Goal: Information Seeking & Learning: Check status

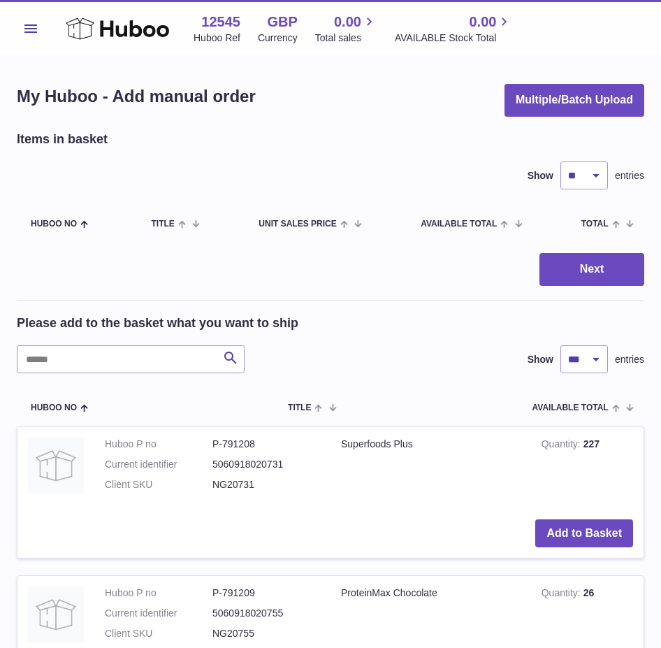
select select "***"
click at [35, 33] on button "Menu" at bounding box center [31, 29] width 28 height 28
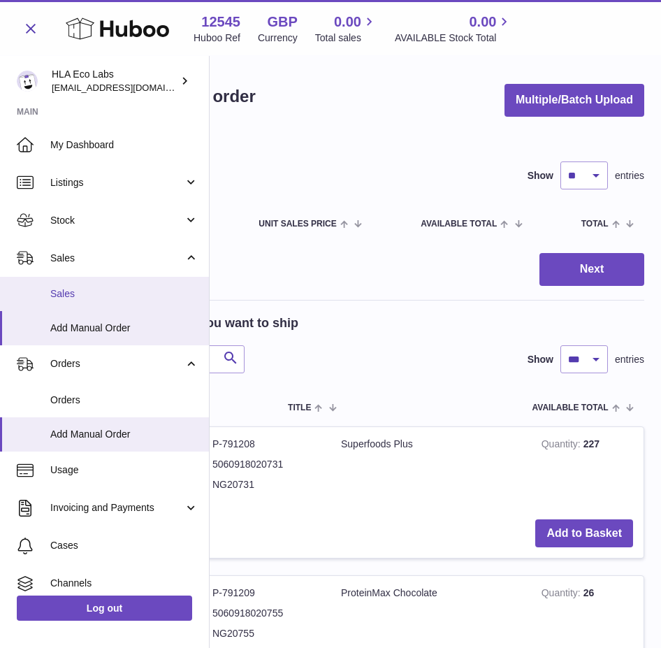
click at [68, 305] on link "Sales" at bounding box center [104, 294] width 209 height 34
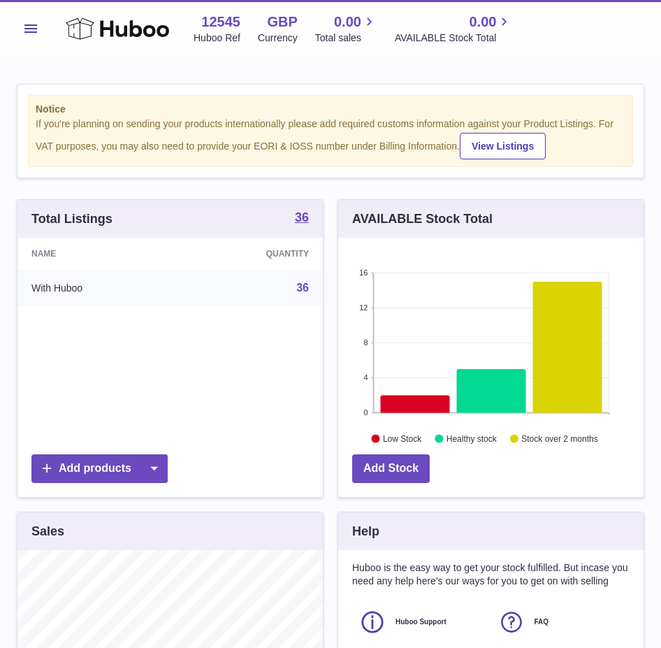
scroll to position [218, 305]
click at [33, 36] on button "Menu" at bounding box center [31, 29] width 28 height 28
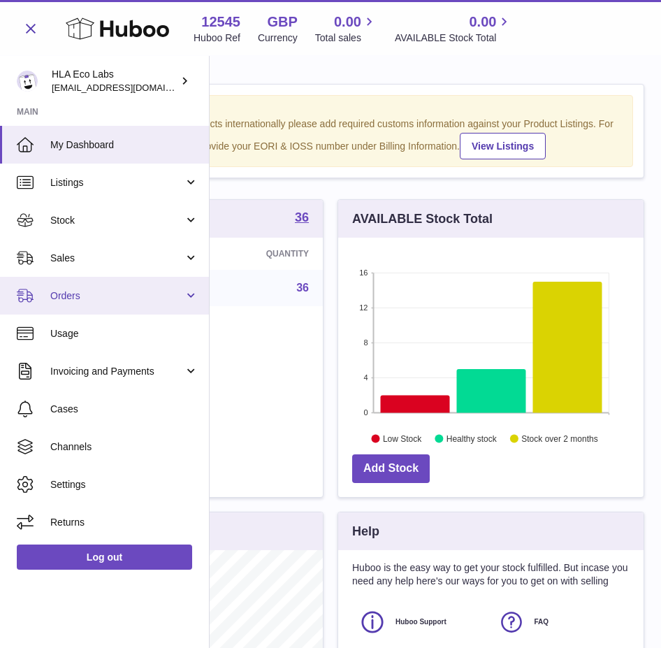
click at [69, 295] on span "Orders" at bounding box center [117, 295] width 134 height 13
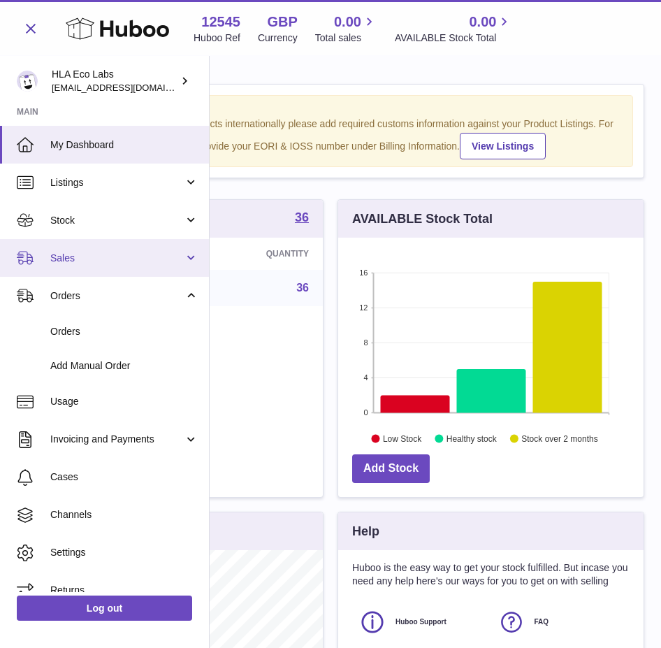
click at [97, 255] on span "Sales" at bounding box center [117, 258] width 134 height 13
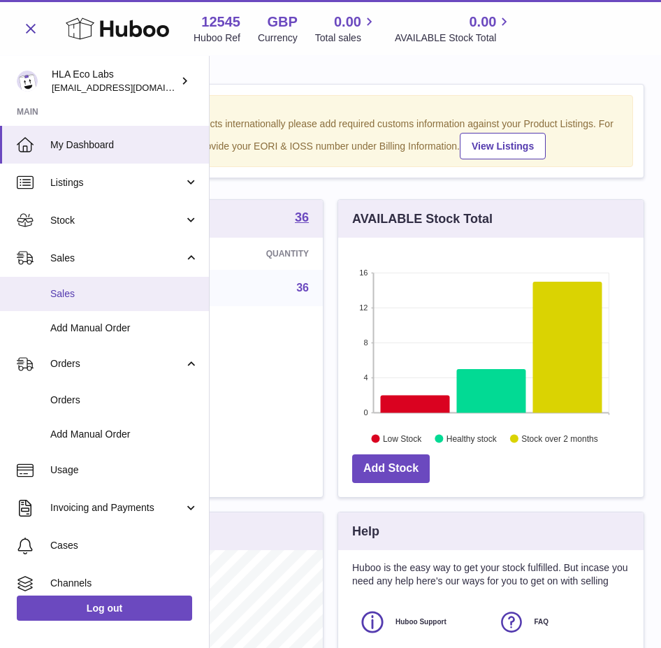
click at [80, 291] on span "Sales" at bounding box center [124, 293] width 148 height 13
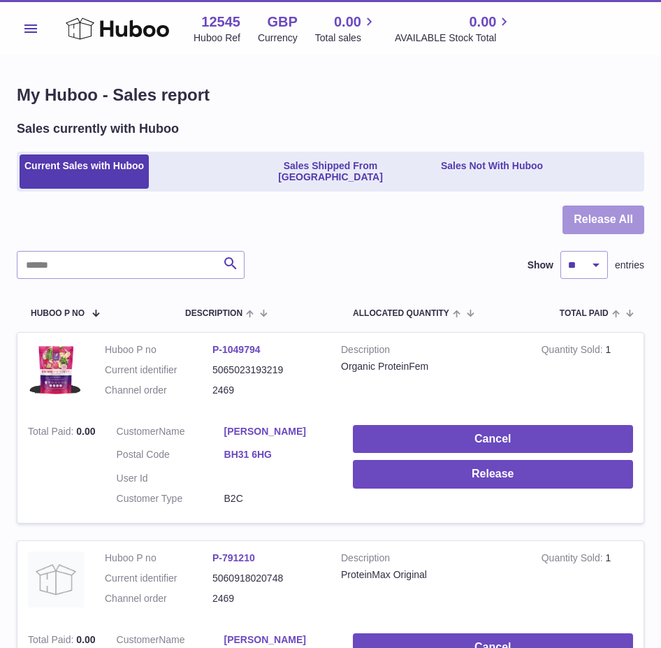
click at [615, 205] on button "Release All" at bounding box center [604, 219] width 82 height 29
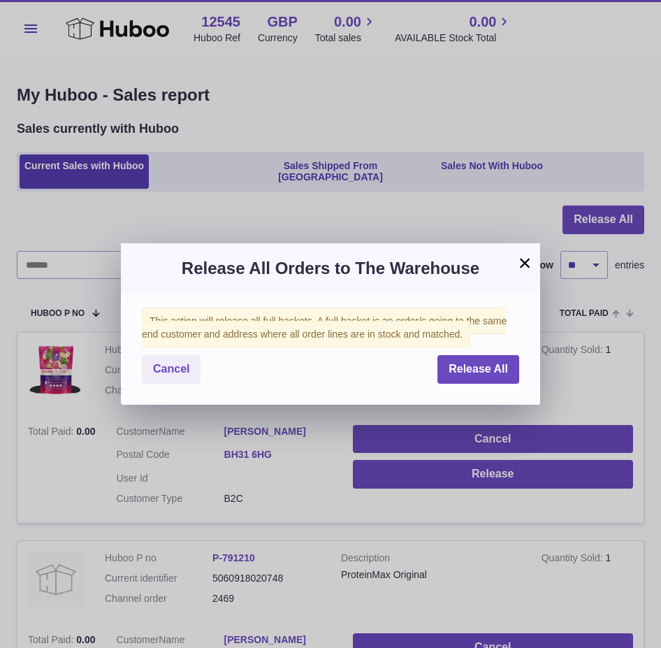
click at [433, 370] on div "Cancel Release All" at bounding box center [330, 369] width 377 height 29
click at [461, 365] on span "Release All" at bounding box center [478, 369] width 59 height 12
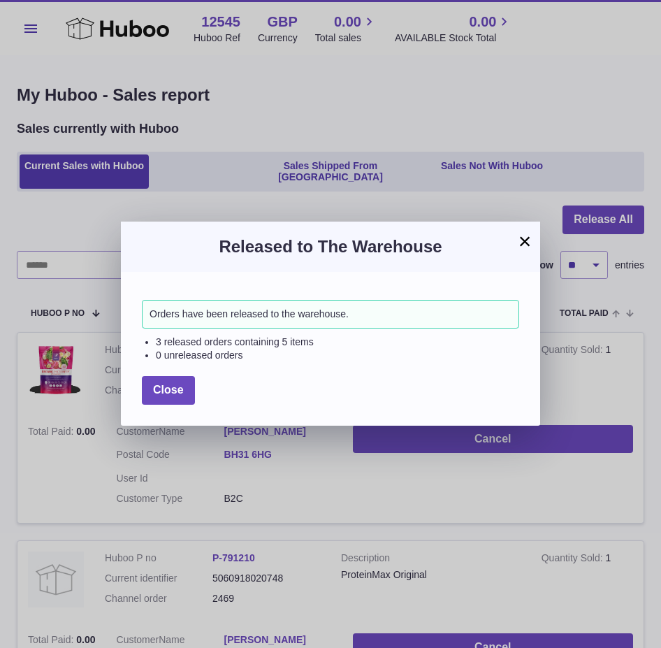
click at [517, 240] on button "×" at bounding box center [525, 241] width 17 height 17
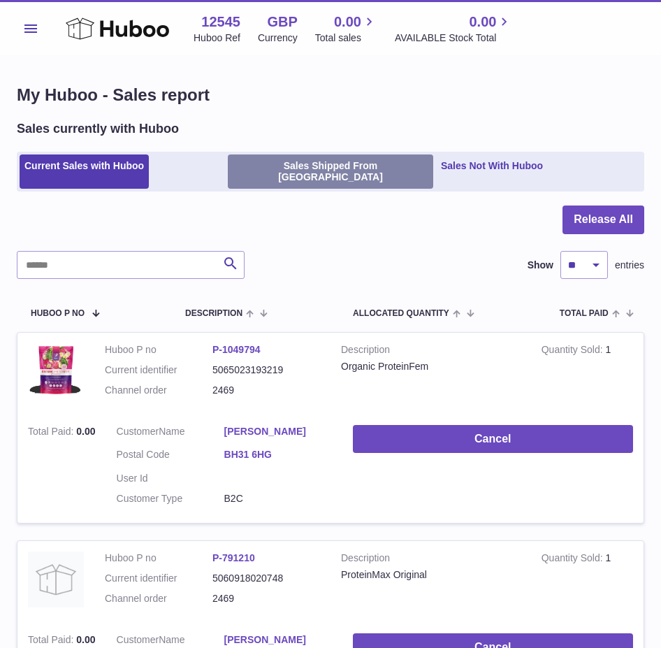
drag, startPoint x: 374, startPoint y: 164, endPoint x: 233, endPoint y: 171, distance: 141.4
click at [233, 171] on li "Sales Shipped From Huboo" at bounding box center [330, 171] width 205 height 35
copy link "Sales Shipped From Huboo"
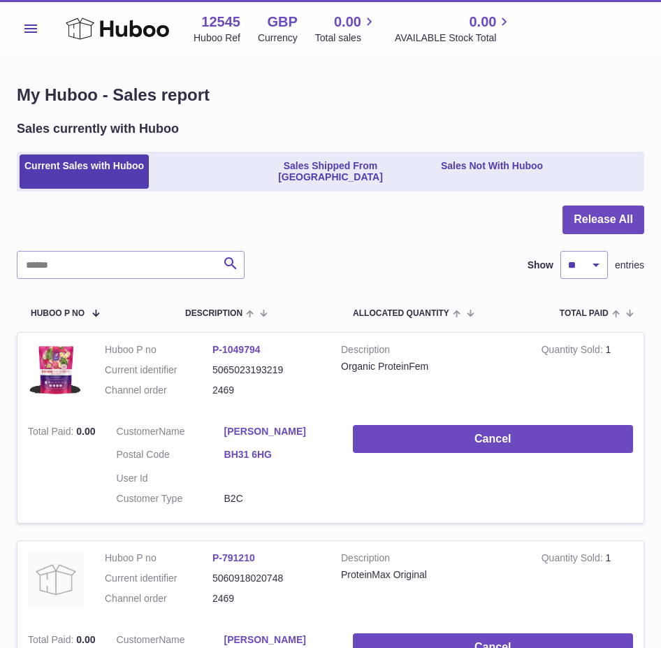
click at [261, 479] on dl "Customer Name Eva Jackson Postal Code BH31 6HG User Id Customer Type B2C" at bounding box center [224, 469] width 215 height 88
click at [102, 264] on input "text" at bounding box center [131, 265] width 228 height 28
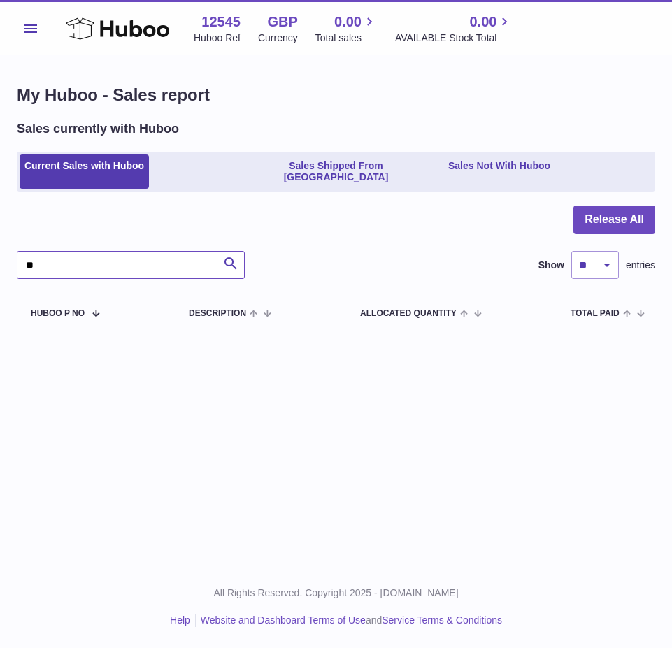
type input "*"
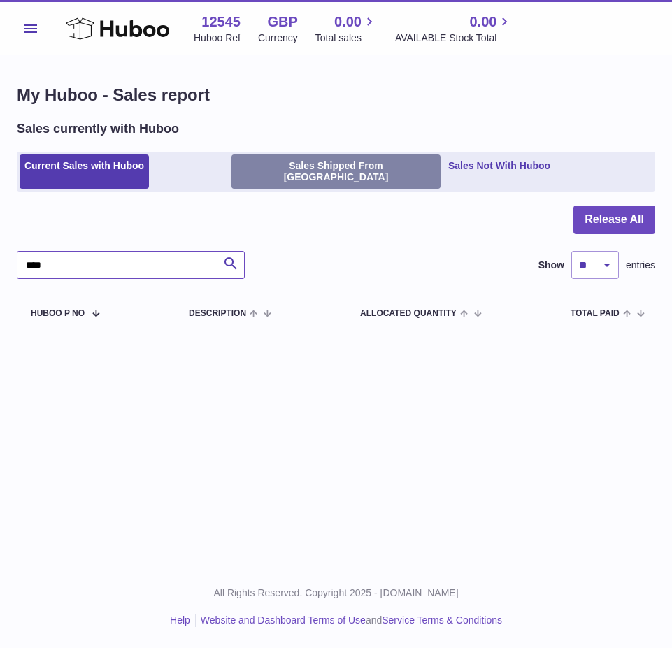
type input "****"
click at [253, 164] on link "Sales Shipped From Huboo" at bounding box center [335, 171] width 209 height 35
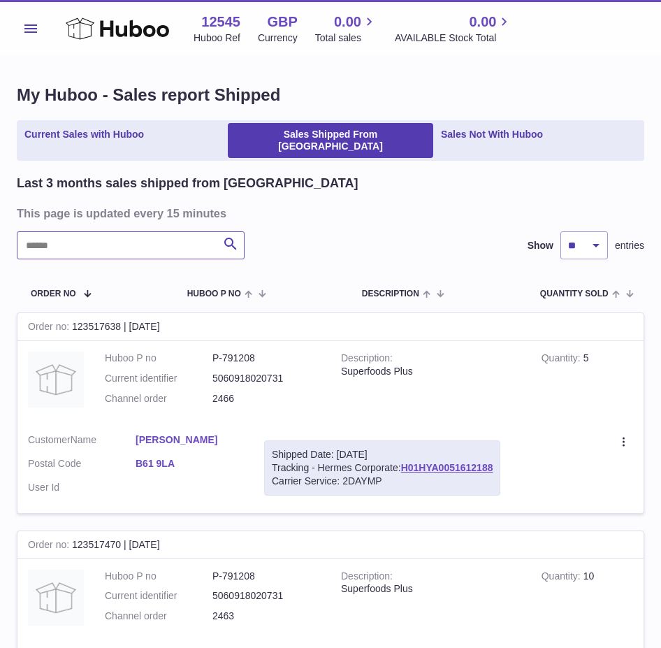
click at [95, 238] on input "text" at bounding box center [131, 245] width 228 height 28
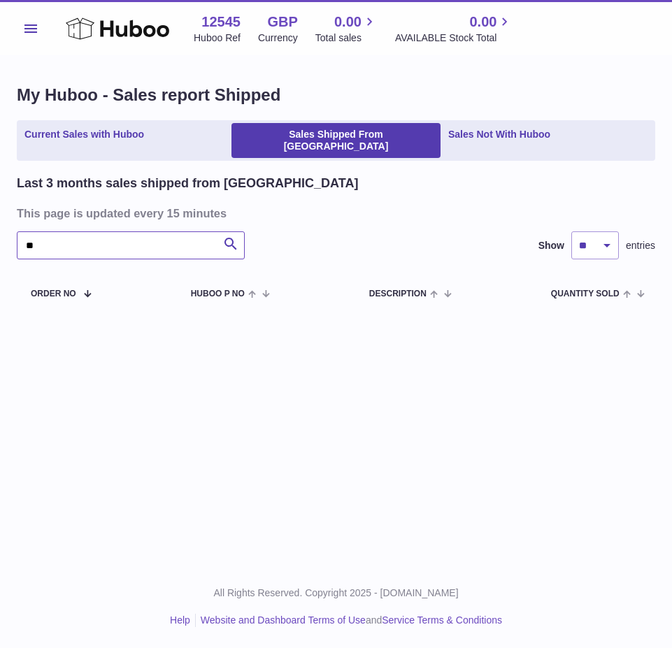
type input "*"
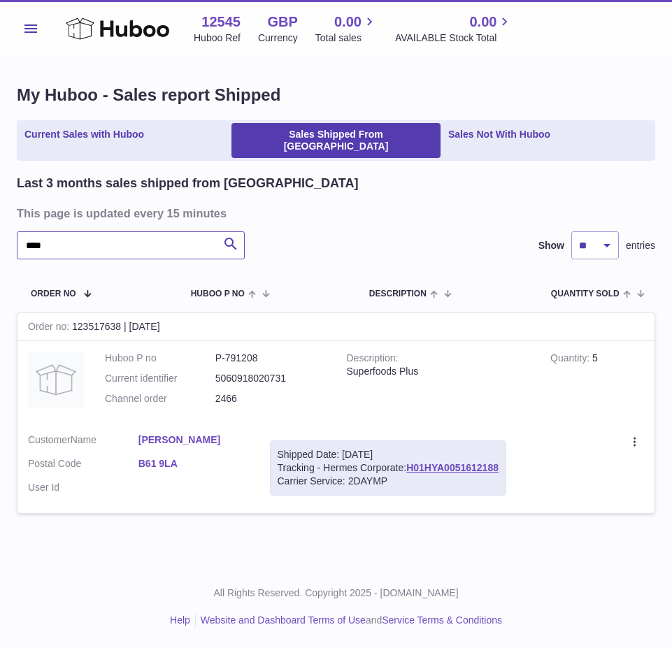
type input "****"
